Goal: Navigation & Orientation: Understand site structure

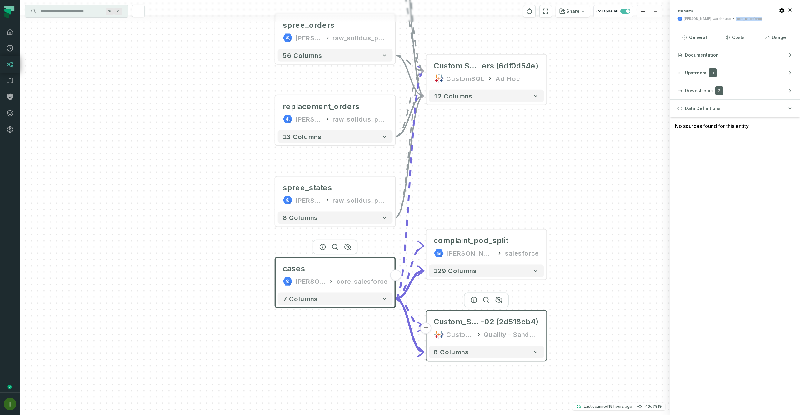
click at [499, 315] on div "Custom_SQL_Query @ CRB - Archived [DATE] (2d518cb4) CustomSQL Quality - Sandbox" at bounding box center [486, 328] width 115 height 30
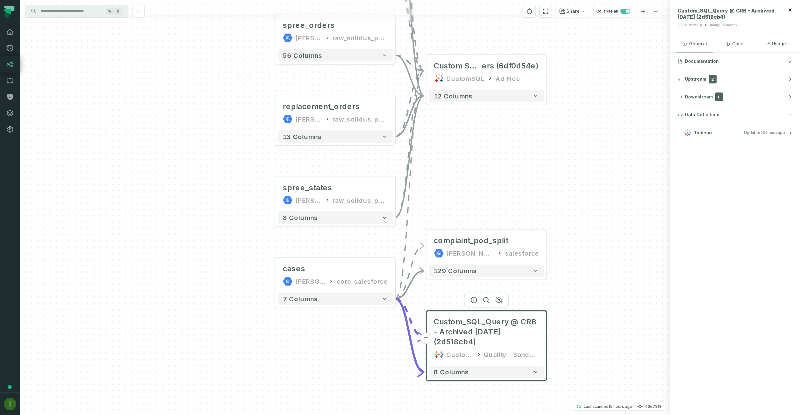
click at [709, 45] on button "General" at bounding box center [695, 43] width 38 height 17
click at [714, 64] on span "Documentation" at bounding box center [702, 61] width 34 height 6
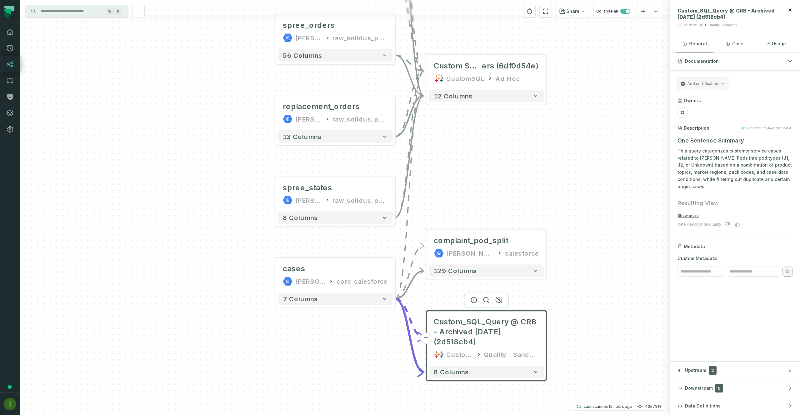
click at [691, 248] on span "Metadata" at bounding box center [694, 246] width 21 height 6
click at [481, 243] on div "complaint_pod_split" at bounding box center [471, 241] width 74 height 10
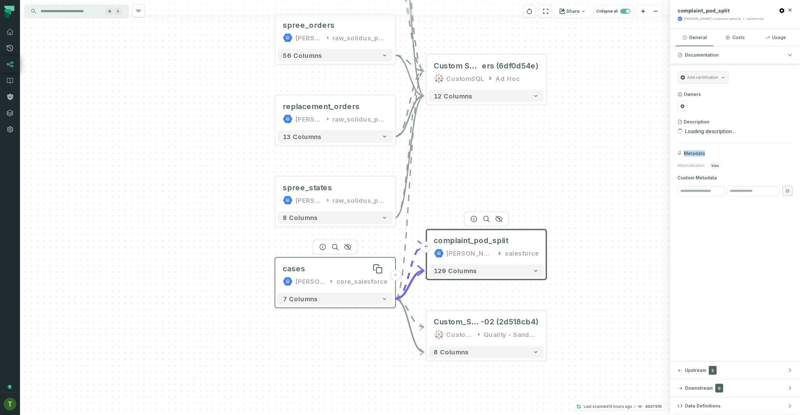
click at [359, 271] on div "cases" at bounding box center [335, 269] width 105 height 10
click at [343, 265] on div "cases" at bounding box center [335, 269] width 105 height 10
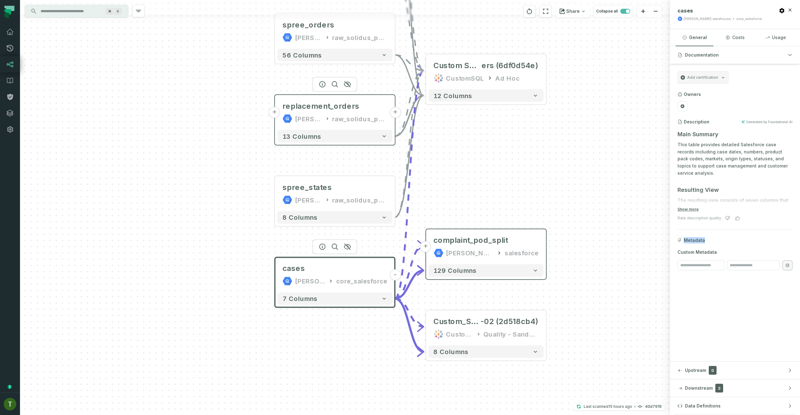
click at [315, 114] on div "[PERSON_NAME]-warehouse" at bounding box center [309, 119] width 28 height 10
click at [319, 109] on div "replacement_orders" at bounding box center [321, 106] width 77 height 10
click at [320, 108] on div "replacement_orders" at bounding box center [321, 106] width 77 height 10
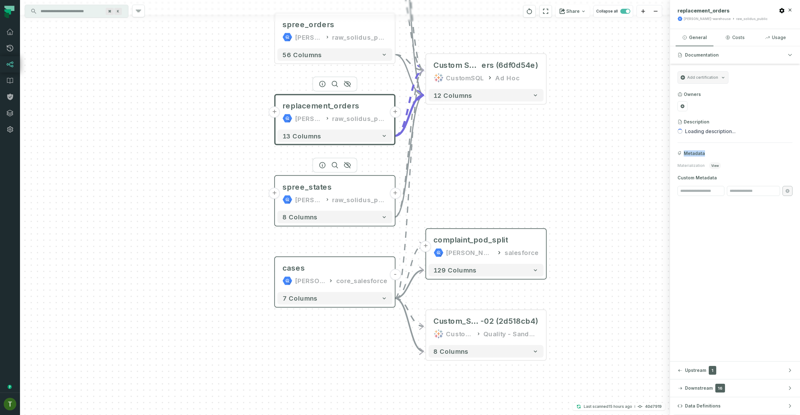
click at [331, 179] on div "spree_states [PERSON_NAME]-warehouse raw_solidus_public" at bounding box center [335, 193] width 115 height 30
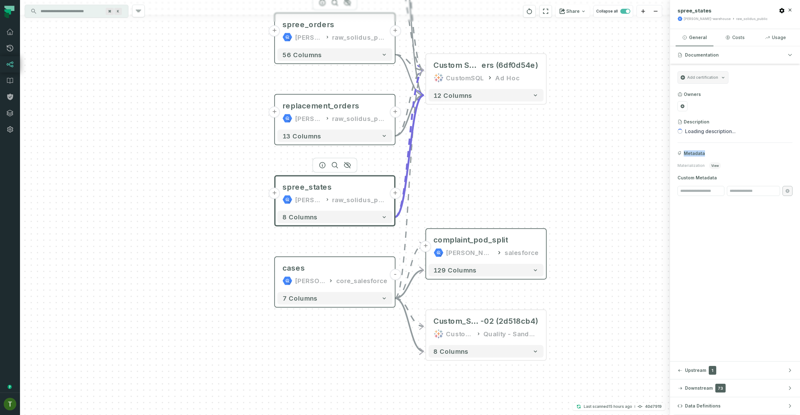
click at [308, 33] on div "[PERSON_NAME]-warehouse" at bounding box center [309, 37] width 28 height 10
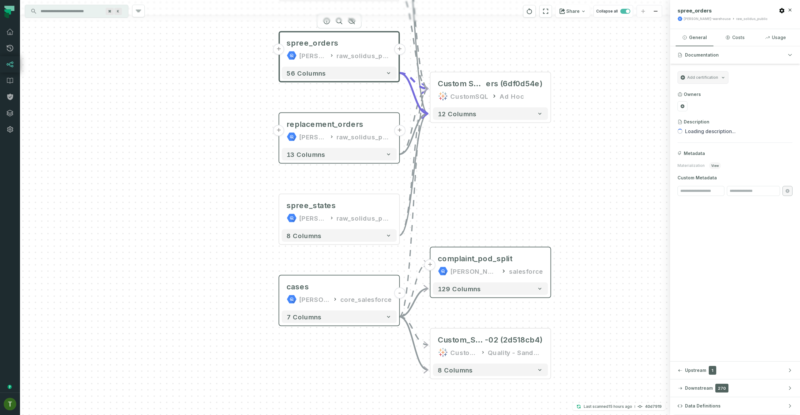
drag, startPoint x: 475, startPoint y: 155, endPoint x: 493, endPoint y: 287, distance: 133.2
click at [493, 287] on div "+ spree_states [PERSON_NAME]-warehouse raw_solidus_public + 8 columns + replace…" at bounding box center [345, 207] width 650 height 415
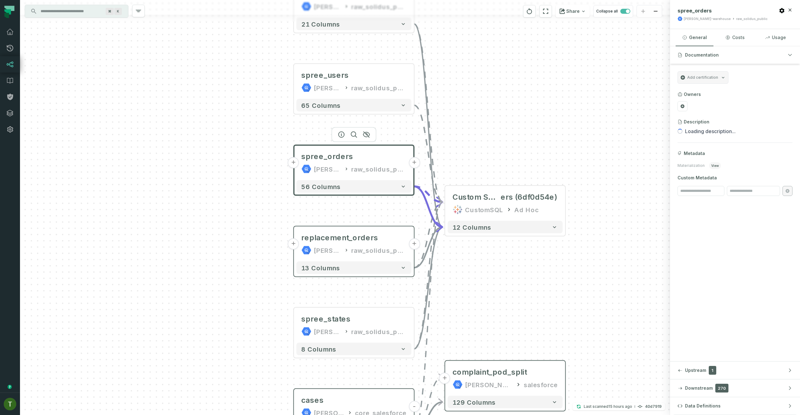
drag, startPoint x: 475, startPoint y: 164, endPoint x: 488, endPoint y: 257, distance: 93.8
click at [489, 257] on div "+ spree_states [PERSON_NAME]-warehouse raw_solidus_public + 8 columns + replace…" at bounding box center [345, 207] width 650 height 415
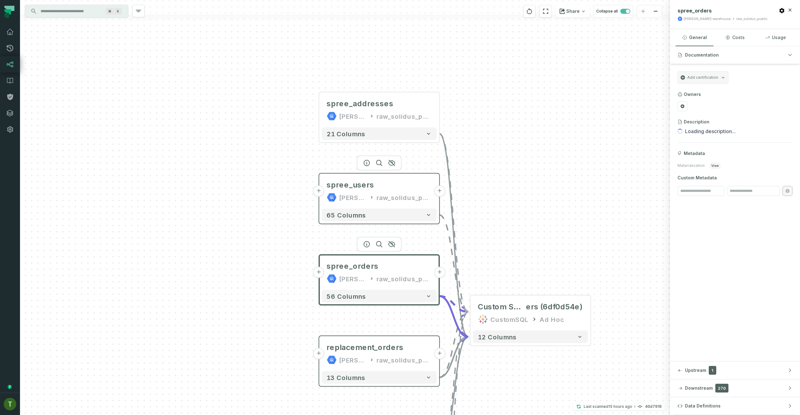
click at [366, 179] on div "spree_users [PERSON_NAME]-warehouse raw_solidus_public" at bounding box center [379, 191] width 115 height 30
click at [366, 187] on div "spree_users" at bounding box center [351, 185] width 48 height 10
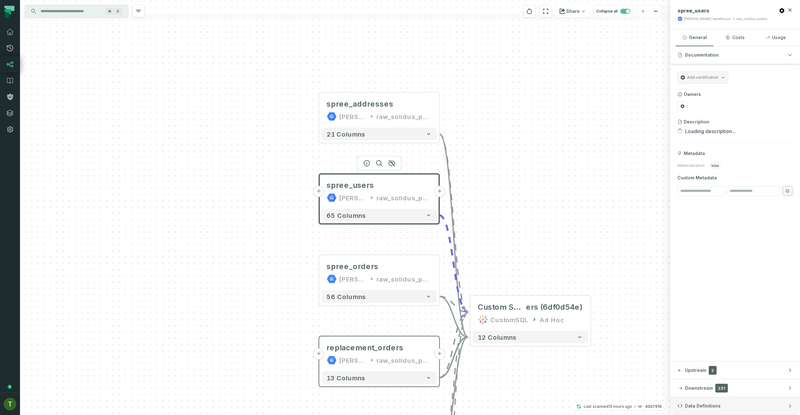
click at [726, 405] on button "Data Definitions" at bounding box center [735, 406] width 130 height 18
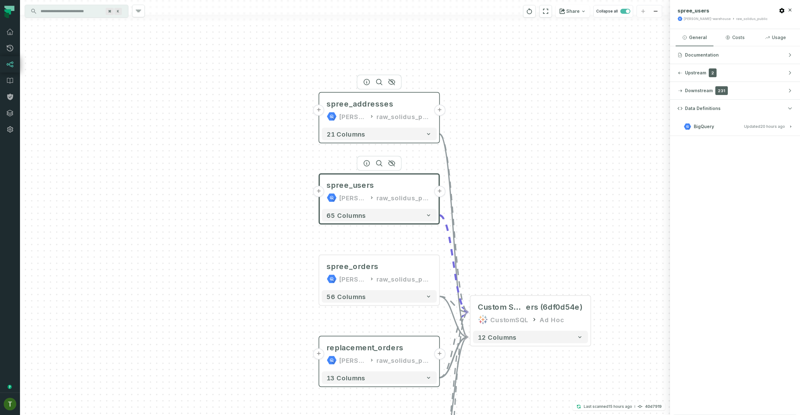
click at [393, 120] on div "raw_solidus_public" at bounding box center [404, 117] width 55 height 10
